Goal: Transaction & Acquisition: Purchase product/service

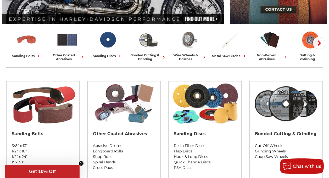
scroll to position [131, 0]
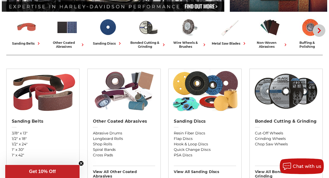
click at [318, 31] on use "button" at bounding box center [319, 30] width 3 height 5
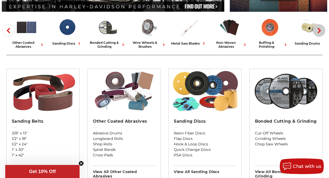
click at [318, 31] on use "button" at bounding box center [319, 30] width 3 height 5
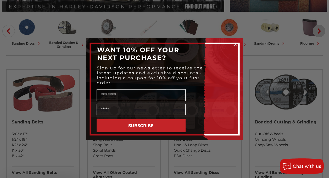
click at [313, 31] on div "Close dialog WANT 10% OFF YOUR NEXT PURCHASE? Sign up for our newsletter to rec…" at bounding box center [164, 89] width 329 height 178
click at [236, 45] on circle "Close dialog" at bounding box center [235, 44] width 5 height 5
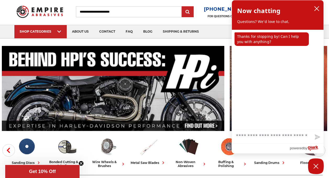
scroll to position [0, 0]
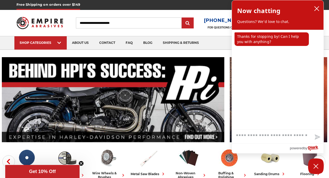
click at [100, 22] on input "Search" at bounding box center [129, 23] width 106 height 11
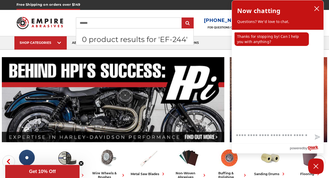
type input "*******"
click at [182, 18] on input "submit" at bounding box center [187, 23] width 10 height 10
